Goal: Task Accomplishment & Management: Use online tool/utility

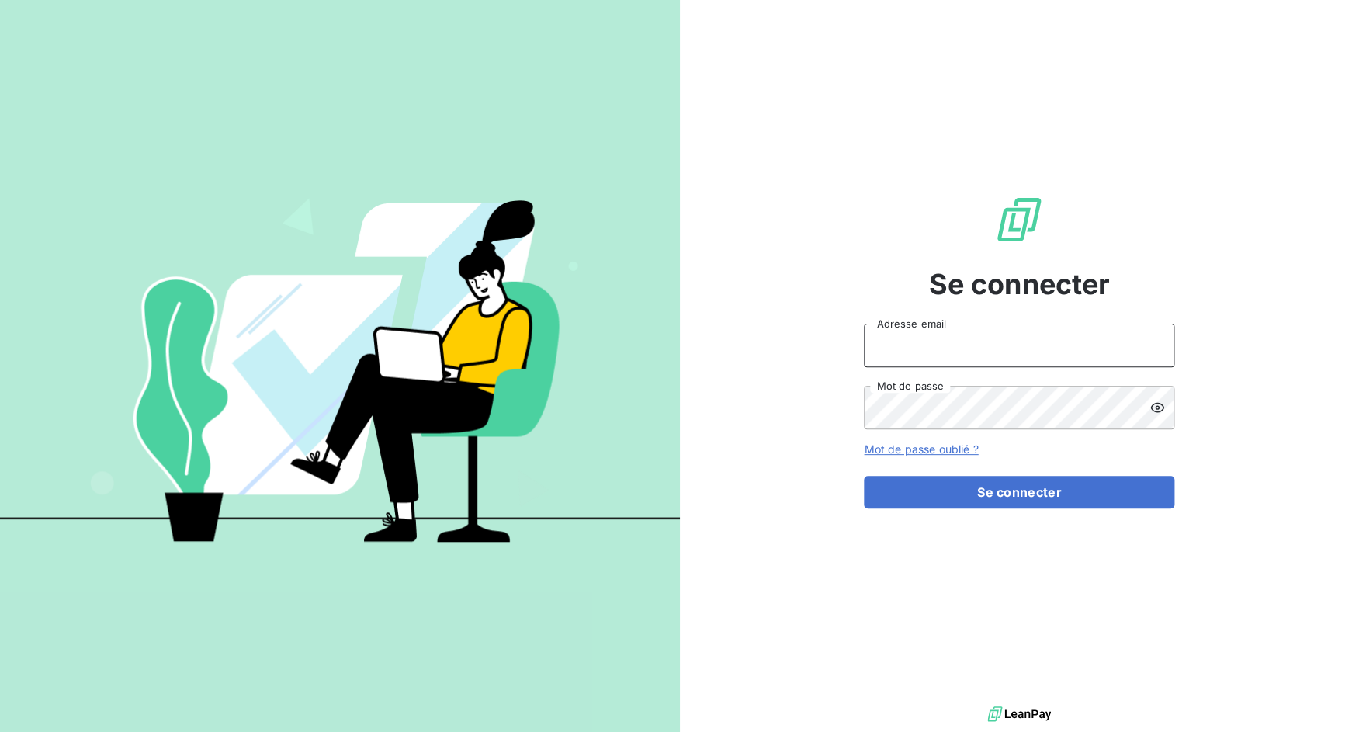
click at [1032, 352] on input "Adresse email" at bounding box center [1019, 345] width 310 height 43
drag, startPoint x: 916, startPoint y: 349, endPoint x: 985, endPoint y: 339, distance: 69.0
click at [985, 339] on input "admin@3dcelo" at bounding box center [1019, 345] width 310 height 43
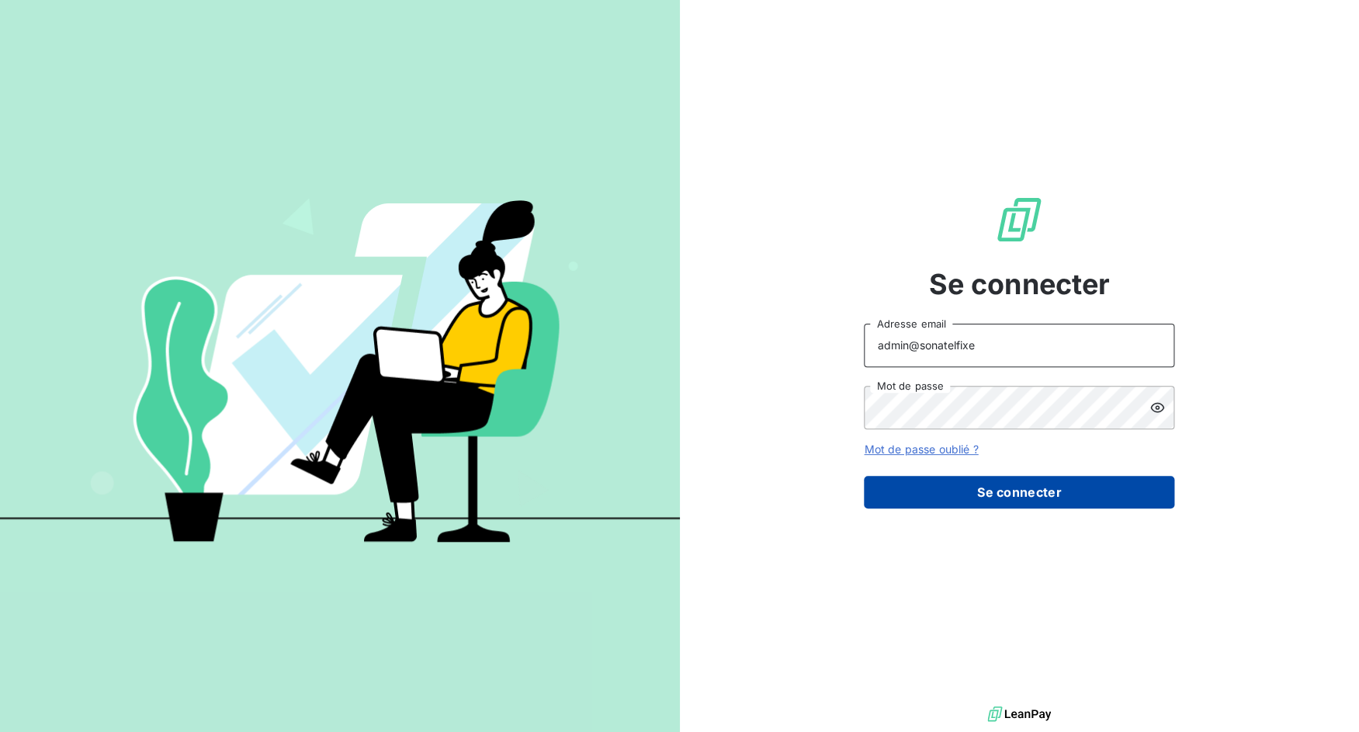
type input "admin@sonatelfixe"
click at [1036, 487] on button "Se connecter" at bounding box center [1019, 492] width 310 height 33
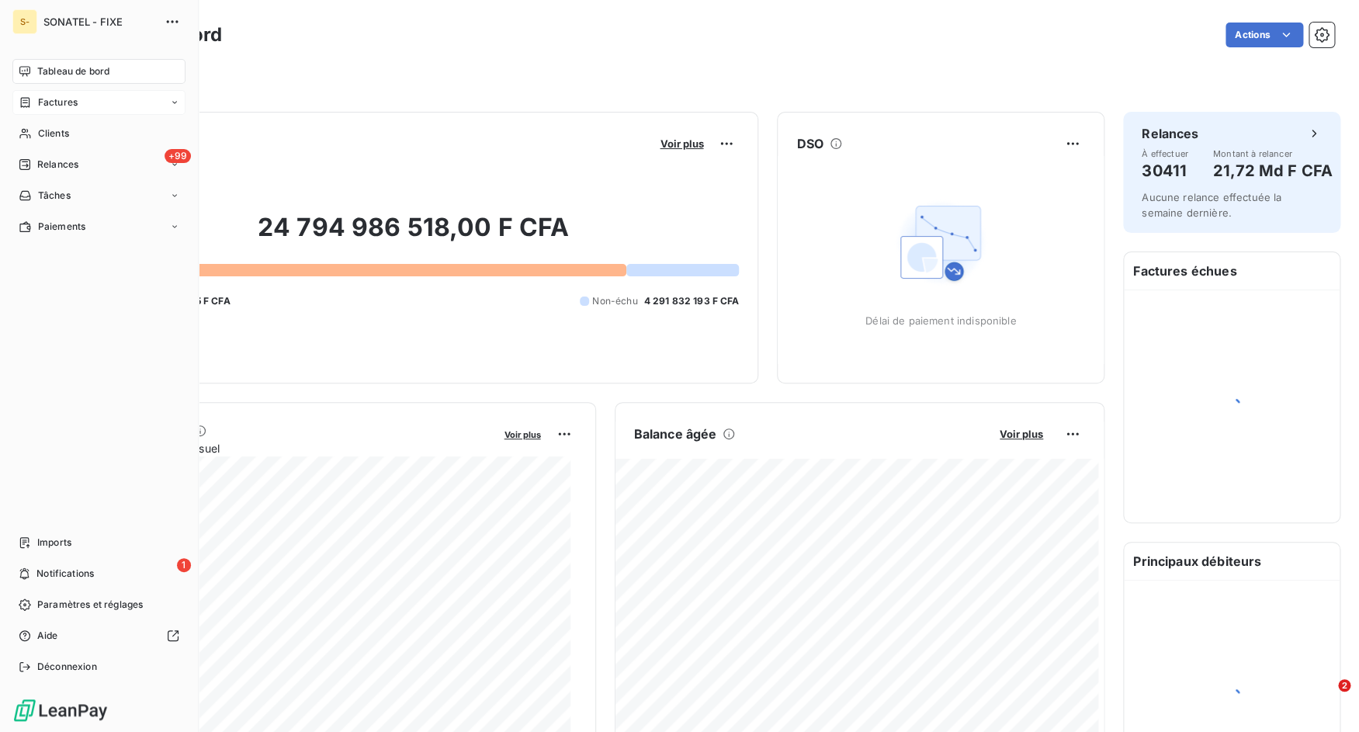
click at [34, 110] on div "Factures" at bounding box center [98, 102] width 173 height 25
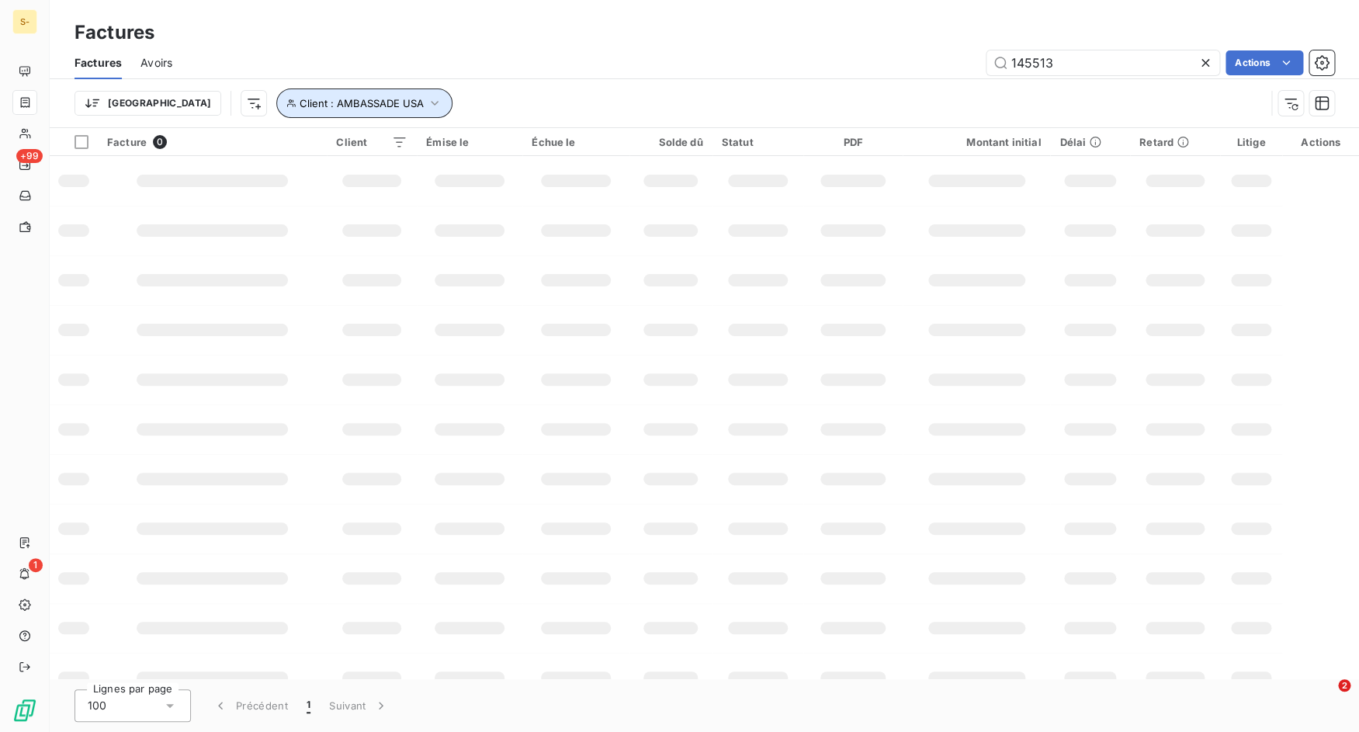
click at [327, 104] on span "Client : AMBASSADE USA" at bounding box center [362, 103] width 124 height 12
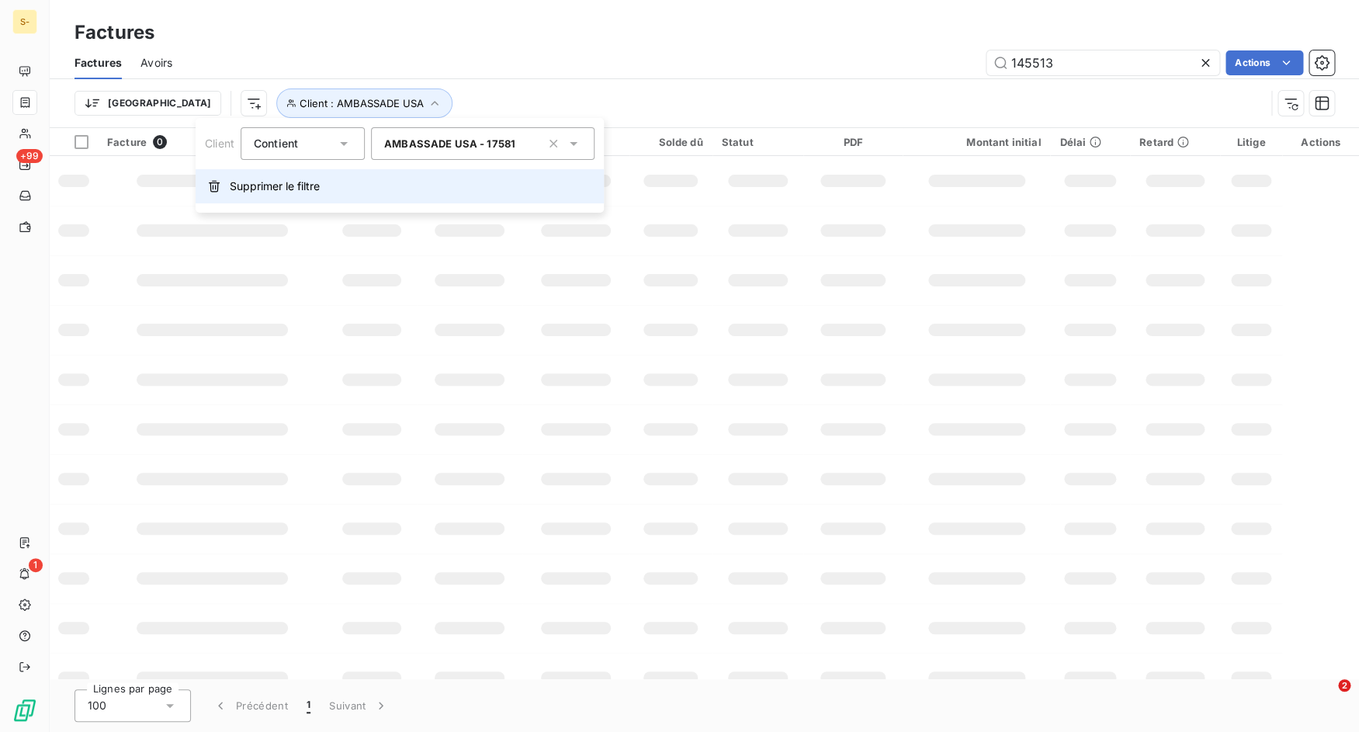
click at [302, 175] on button "Supprimer le filtre" at bounding box center [400, 186] width 408 height 34
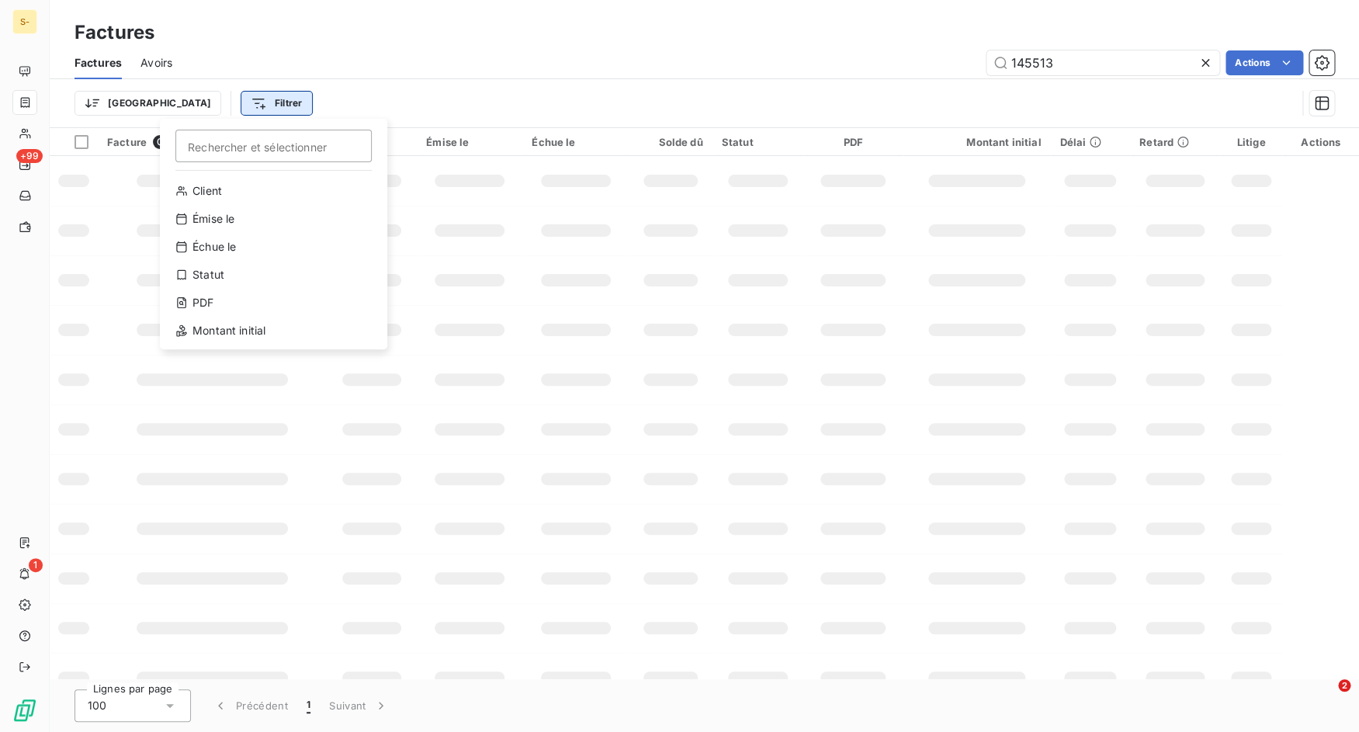
click at [228, 108] on html "S- +99 1 Factures Factures Avoirs 145513 Actions Trier Filtrer Rechercher et sé…" at bounding box center [679, 366] width 1359 height 732
click at [242, 192] on div "Client" at bounding box center [273, 190] width 215 height 25
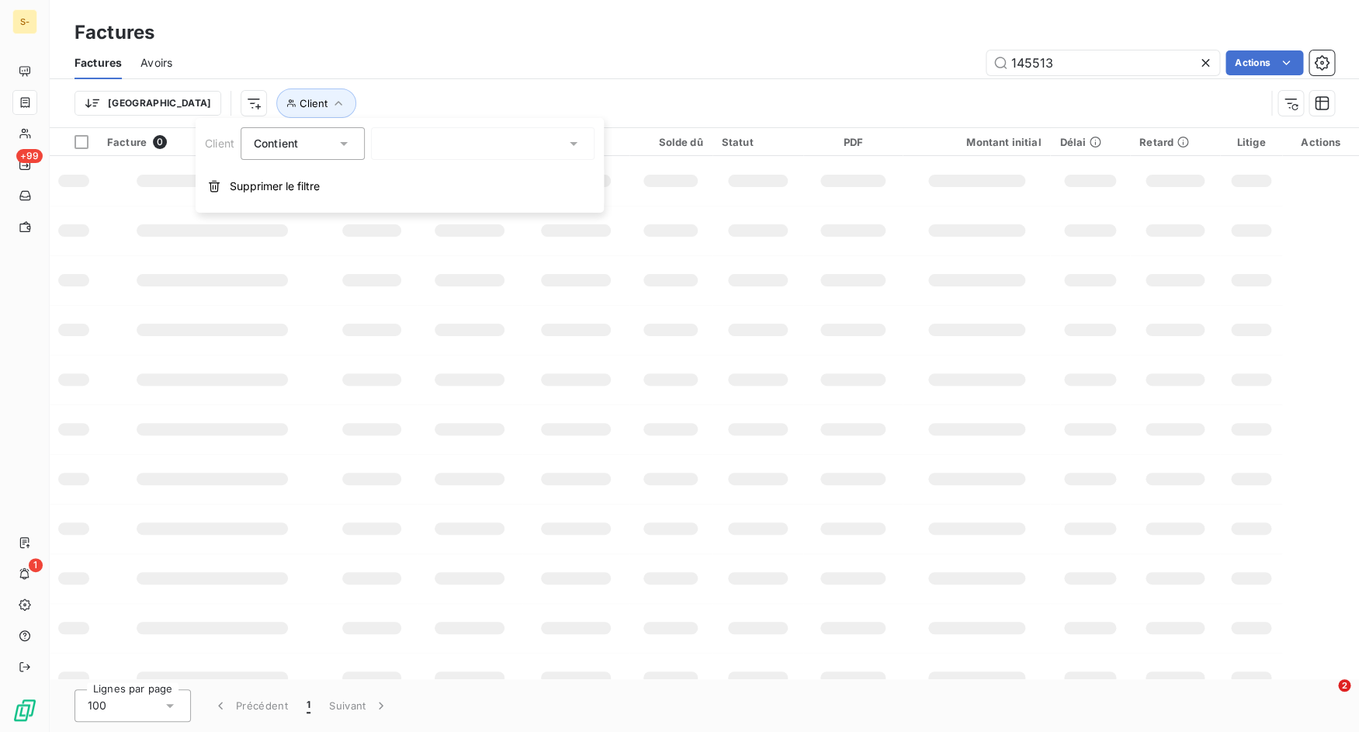
click at [416, 137] on div at bounding box center [482, 143] width 223 height 33
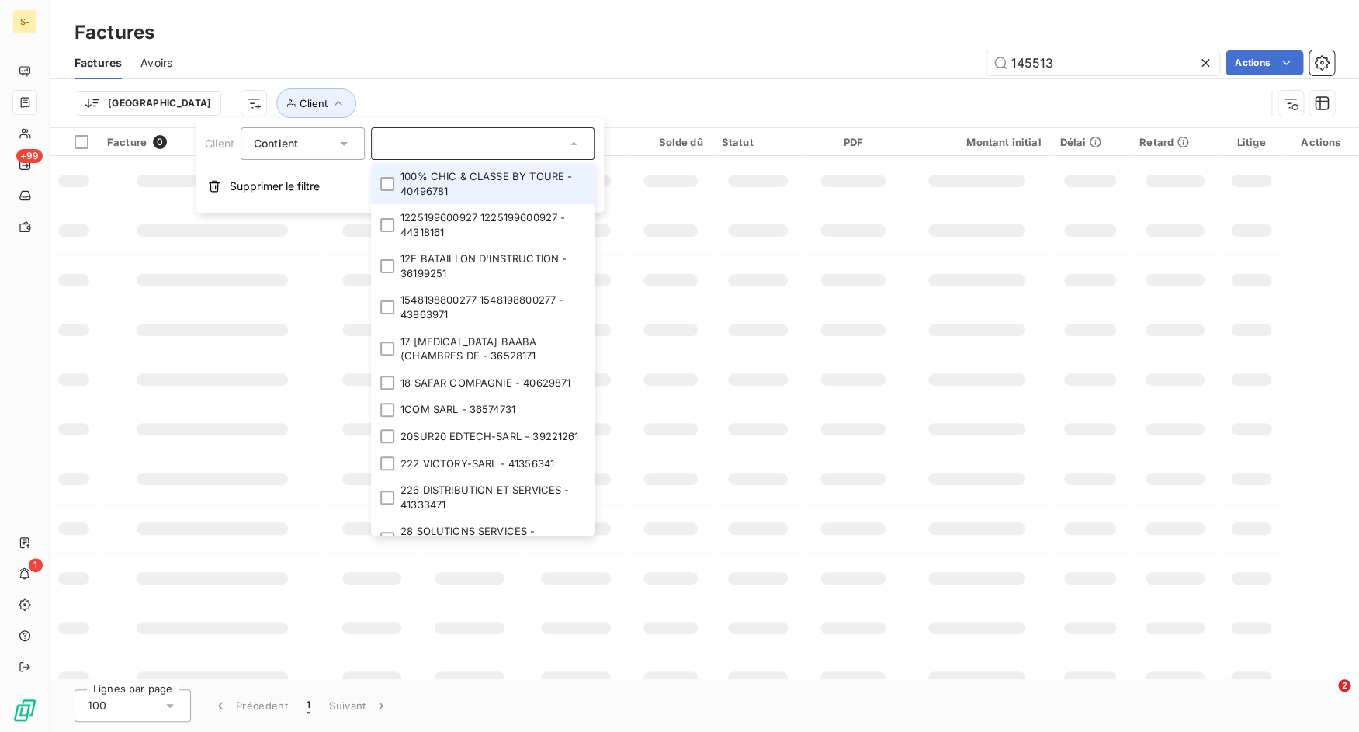
paste input "871"
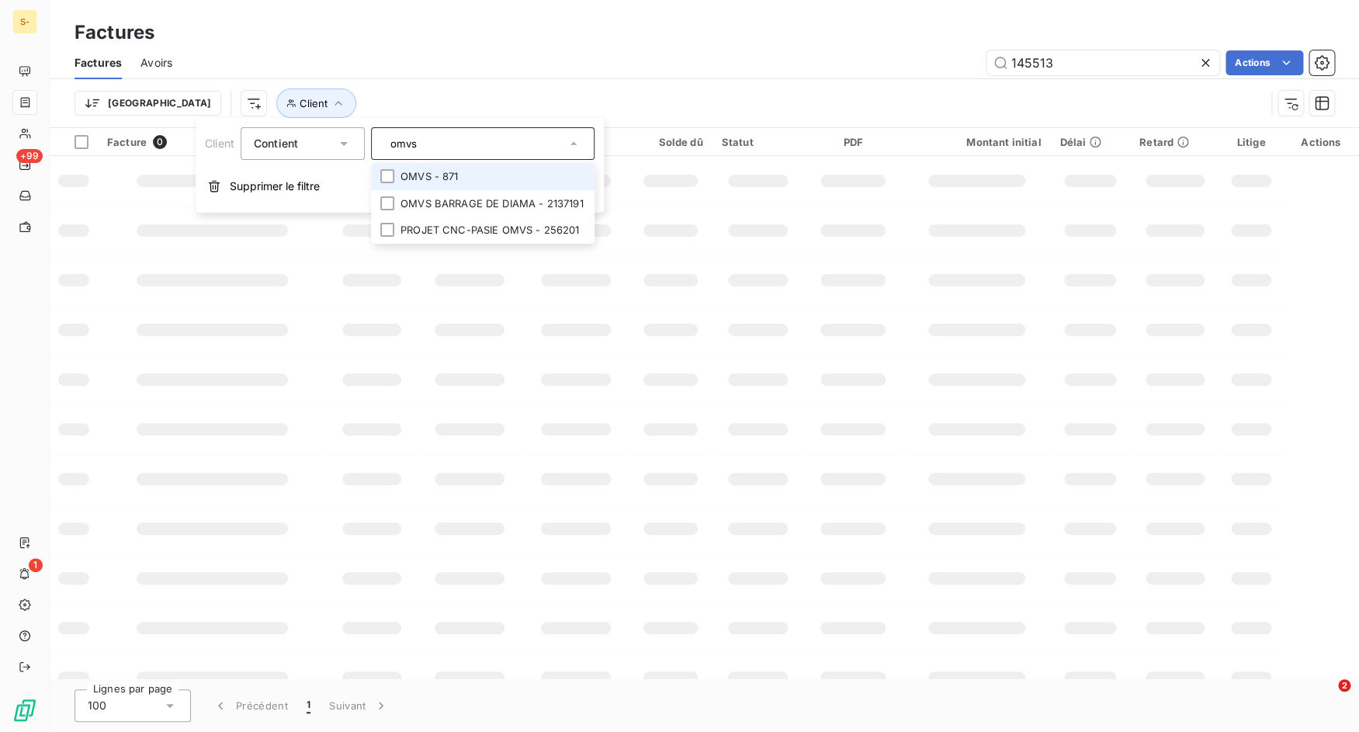
type input "omvs"
click at [396, 176] on li "OMVS - 871" at bounding box center [482, 176] width 223 height 27
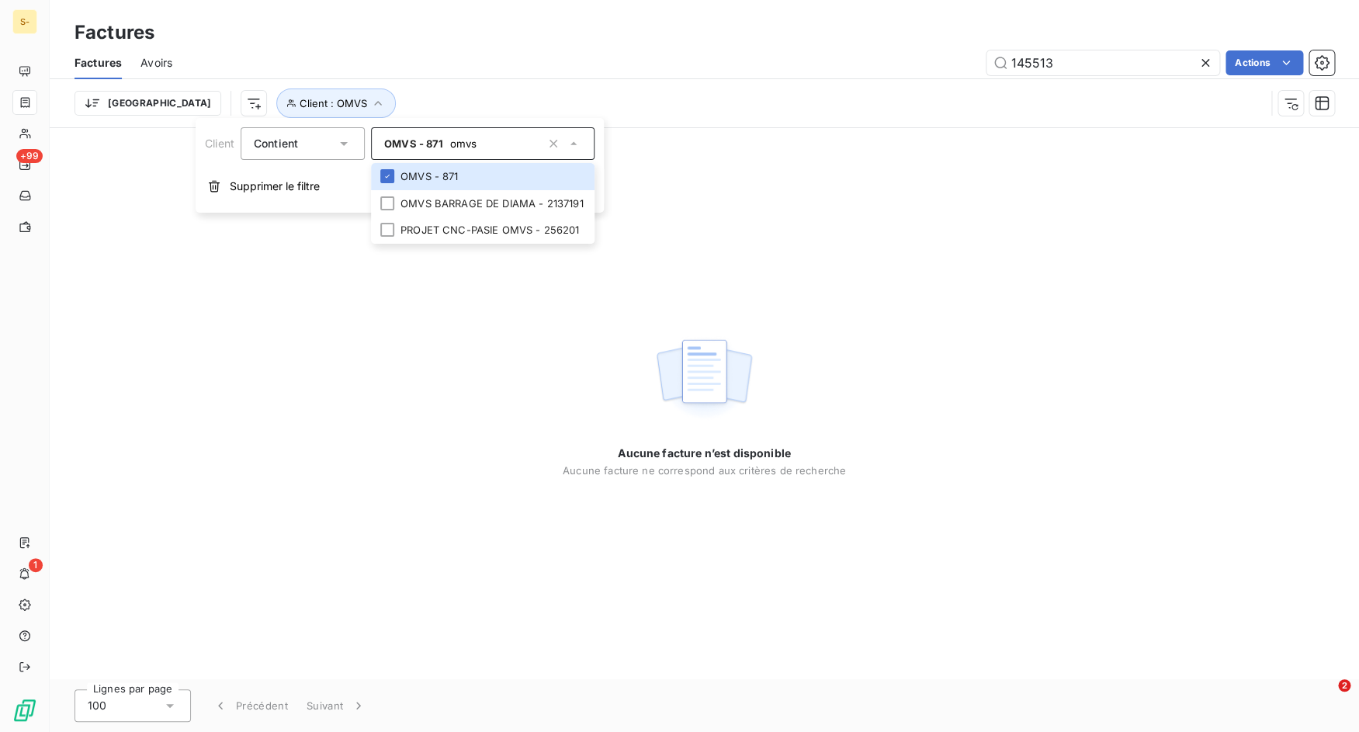
drag, startPoint x: 625, startPoint y: 88, endPoint x: 709, endPoint y: 82, distance: 84.0
click at [626, 88] on div "Trier Client : OMVS" at bounding box center [703, 103] width 1259 height 48
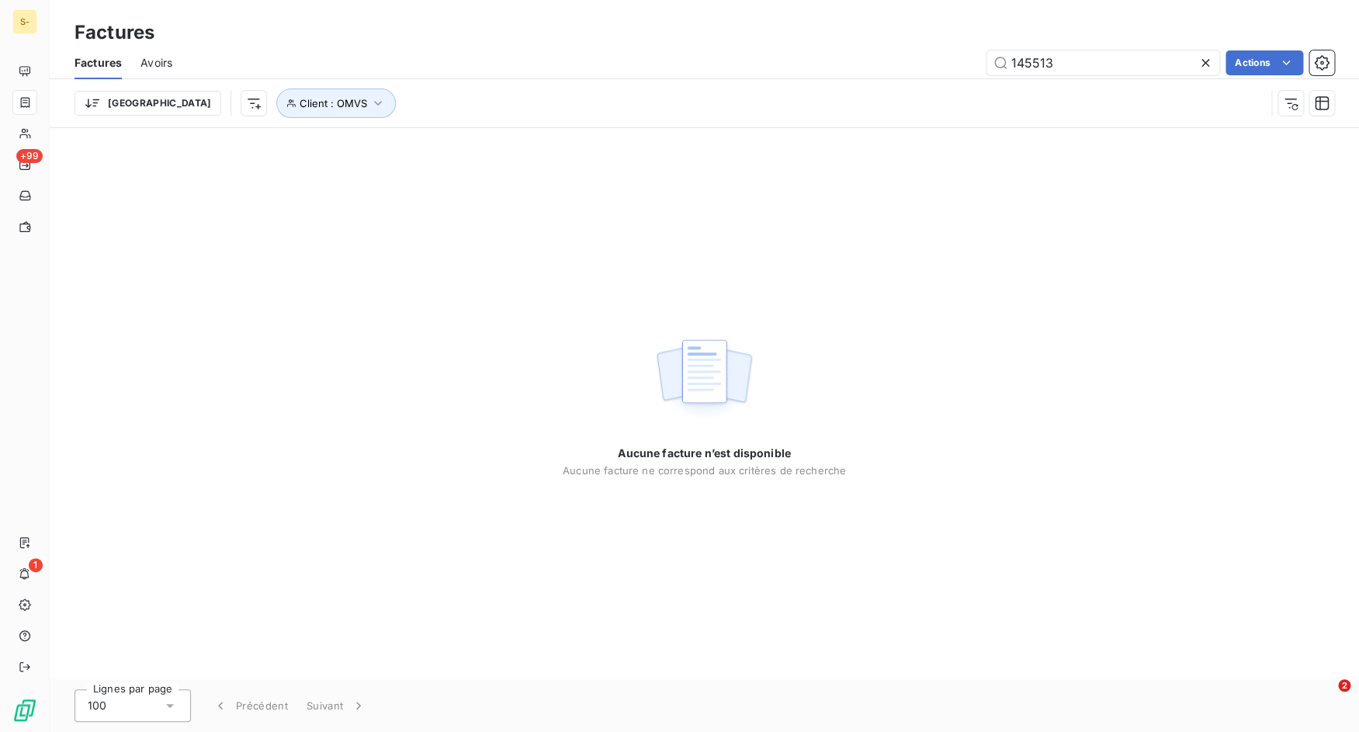
click at [1213, 61] on div at bounding box center [1208, 62] width 22 height 25
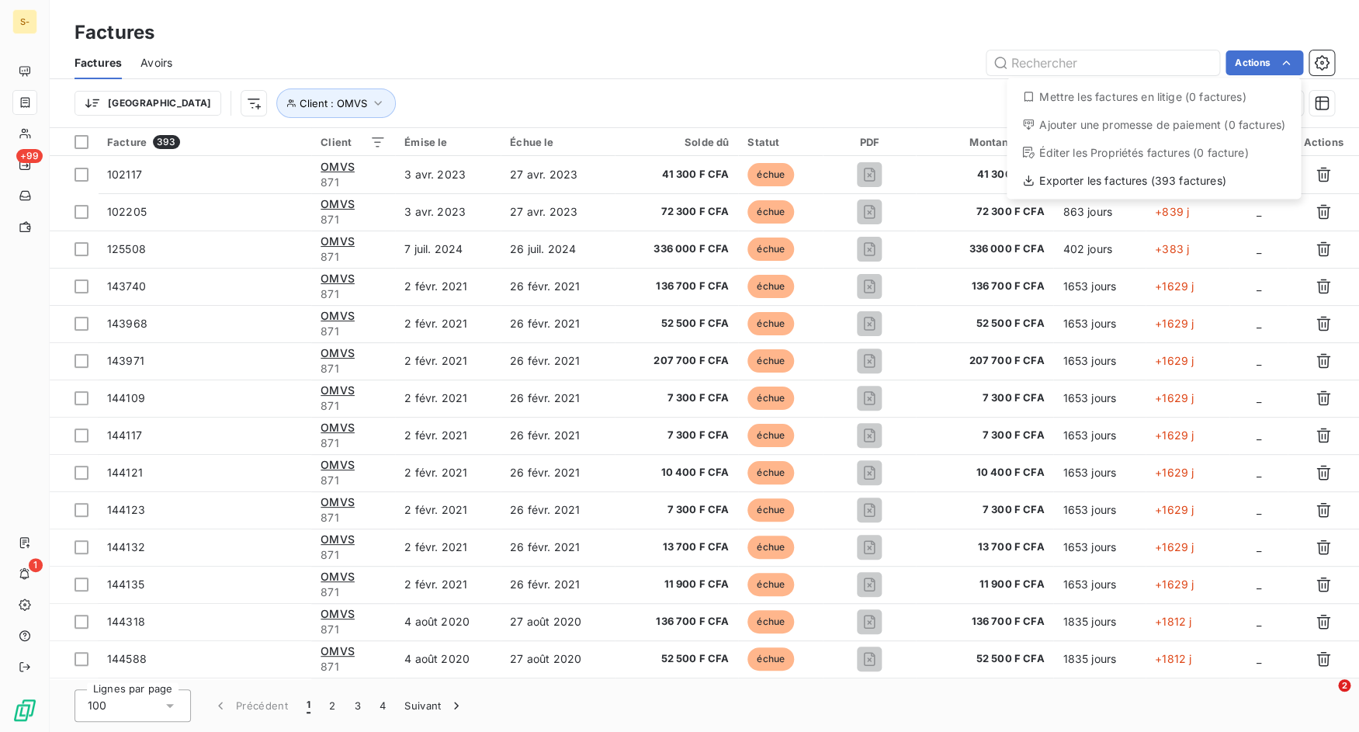
click at [1292, 61] on html "S- +99 1 Factures Factures Avoirs Actions Mettre les factures en litige (0 fact…" at bounding box center [679, 366] width 1359 height 732
click at [1232, 173] on div "Exporter les factures (393 factures)" at bounding box center [1154, 180] width 282 height 25
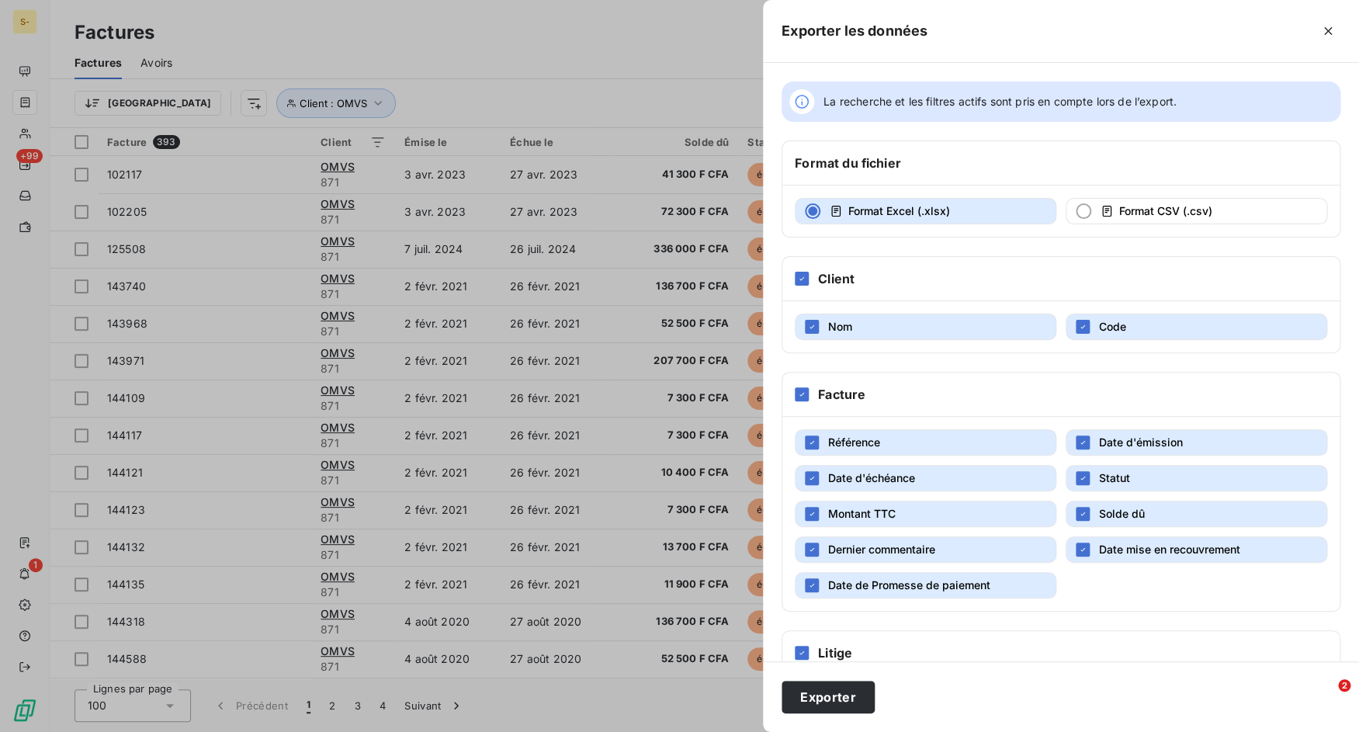
scroll to position [85, 0]
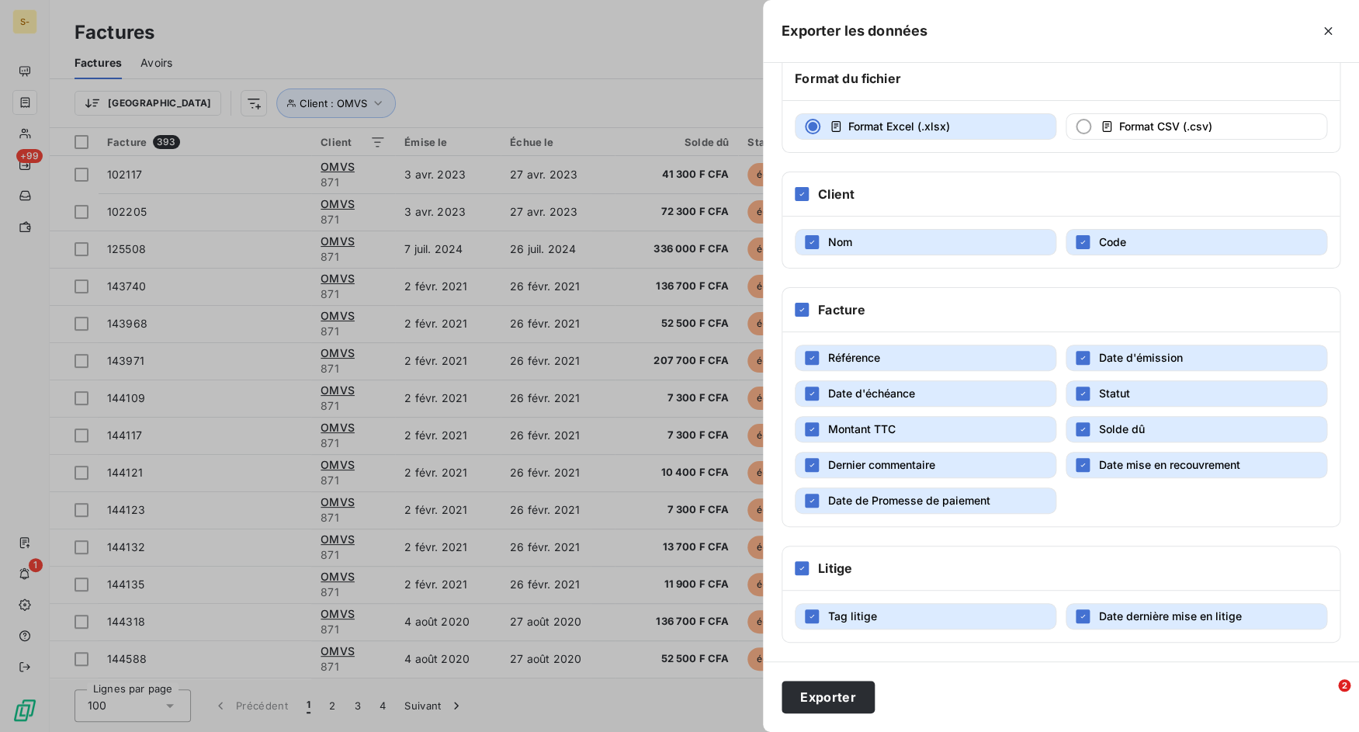
click at [820, 566] on h6 "Litige" at bounding box center [835, 568] width 34 height 19
click at [797, 562] on div at bounding box center [802, 568] width 14 height 14
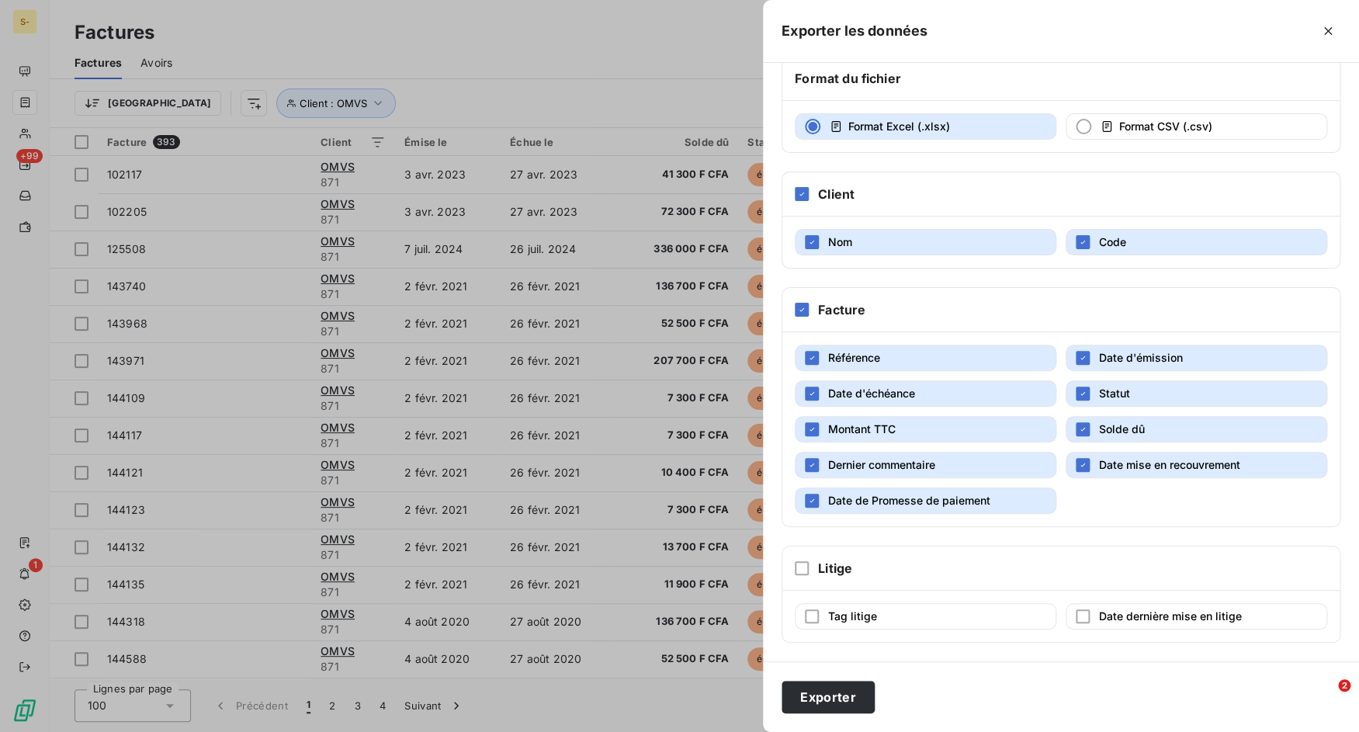
click at [823, 473] on button "Dernier commentaire" at bounding box center [926, 465] width 262 height 26
drag, startPoint x: 847, startPoint y: 506, endPoint x: 960, endPoint y: 494, distance: 113.2
click at [847, 506] on span "Date de Promesse de paiement" at bounding box center [909, 500] width 162 height 13
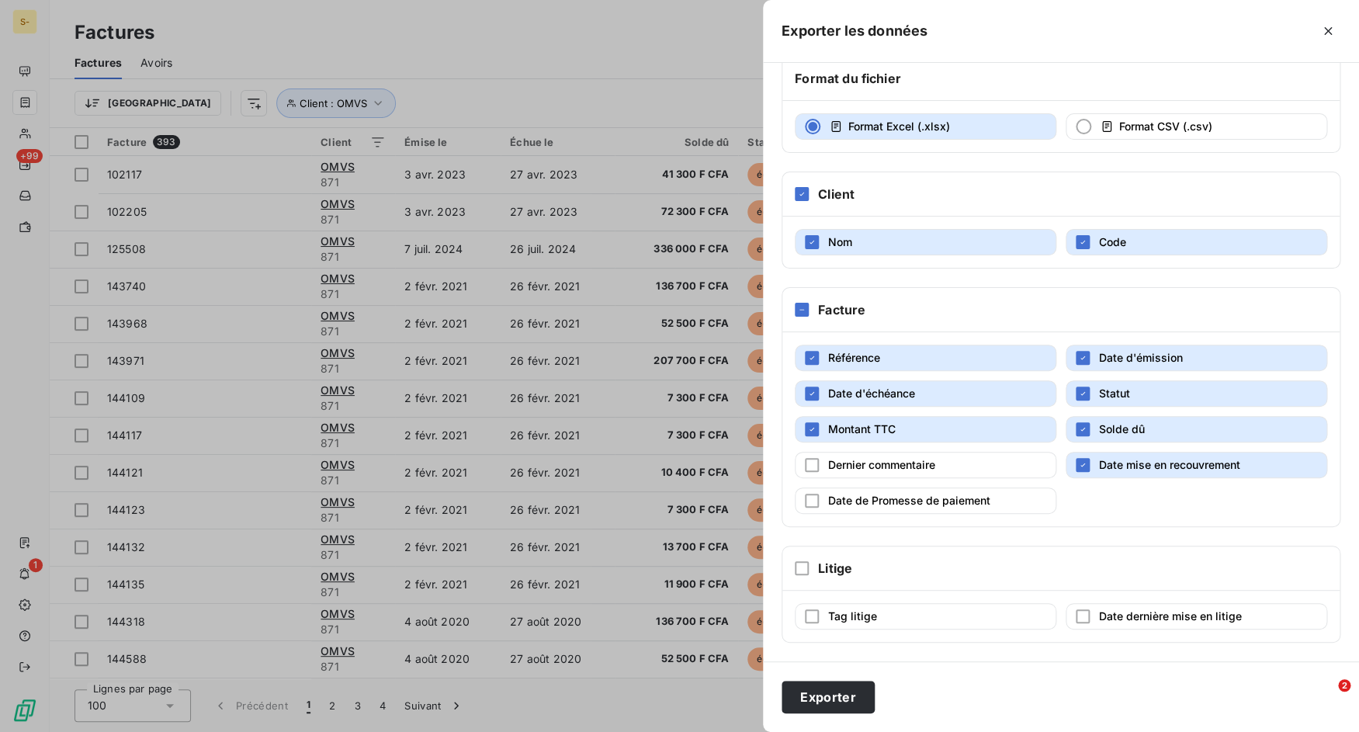
click at [1115, 463] on span "Date mise en recouvrement" at bounding box center [1169, 464] width 141 height 13
click at [825, 695] on button "Exporter" at bounding box center [827, 697] width 93 height 33
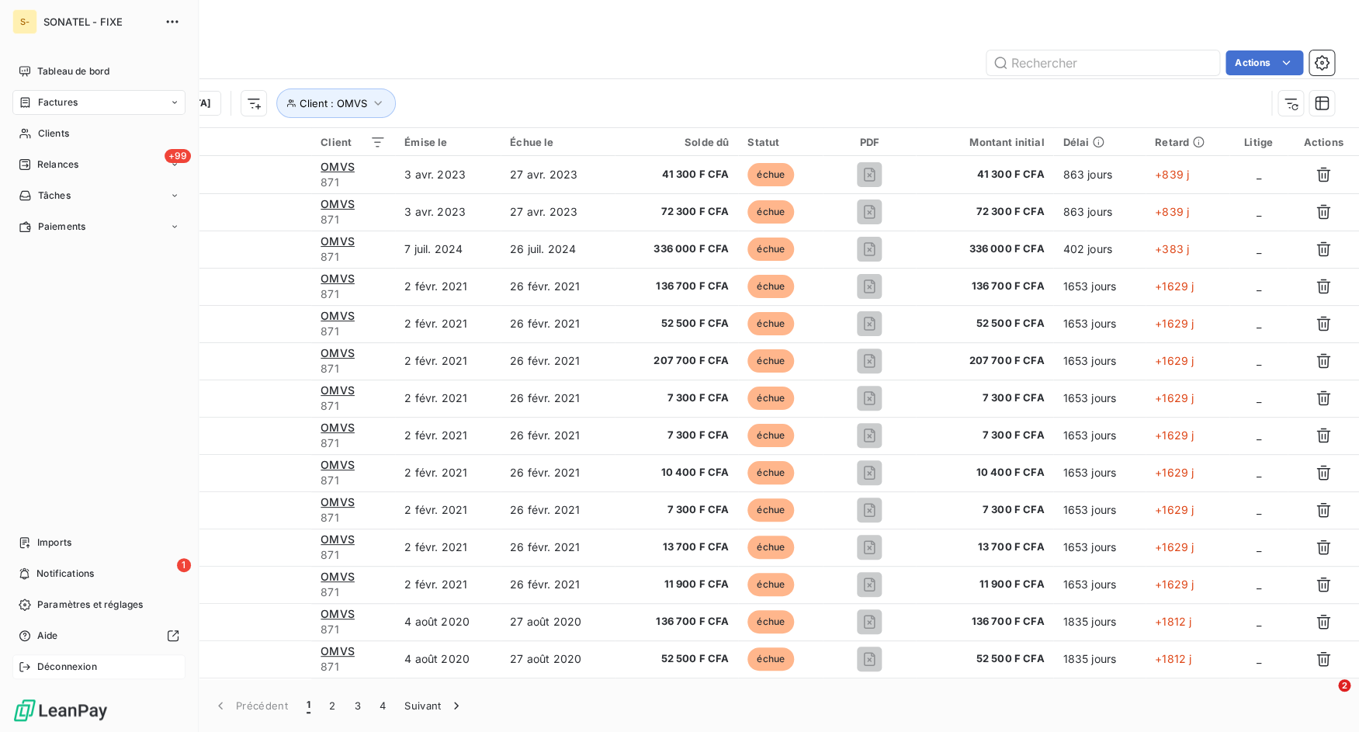
click at [29, 667] on icon at bounding box center [24, 666] width 10 height 9
